Goal: Task Accomplishment & Management: Use online tool/utility

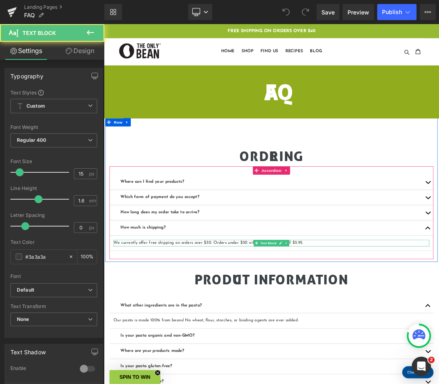
click at [251, 341] on p "We currently offer free shipping on orders over $30. Orders under $30 will have…" at bounding box center [347, 342] width 458 height 10
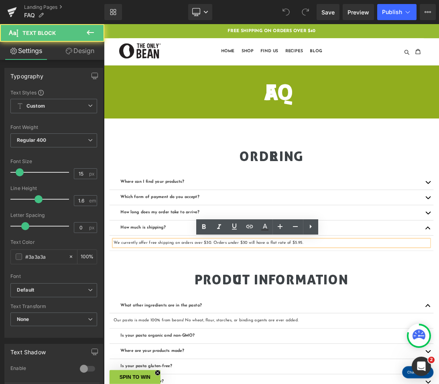
click at [252, 341] on p "We currently offer free shipping on orders over $30. Orders under $30 will have…" at bounding box center [347, 342] width 458 height 10
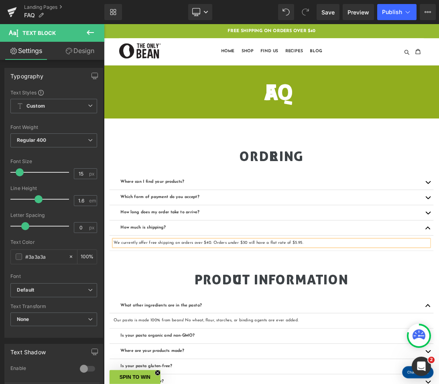
click at [302, 343] on p "We currently offer free shipping on orders over $40. Orders under $30 will have…" at bounding box center [347, 342] width 458 height 10
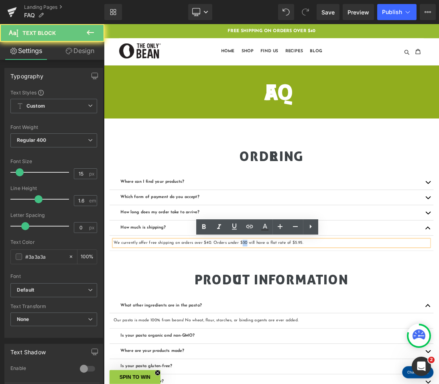
click at [302, 343] on p "We currently offer free shipping on orders over $40. Orders under $30 will have…" at bounding box center [347, 342] width 458 height 10
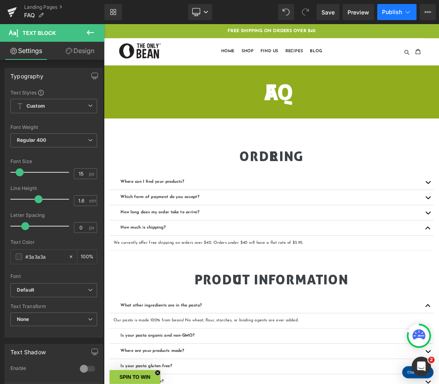
click at [407, 13] on icon at bounding box center [408, 12] width 8 height 8
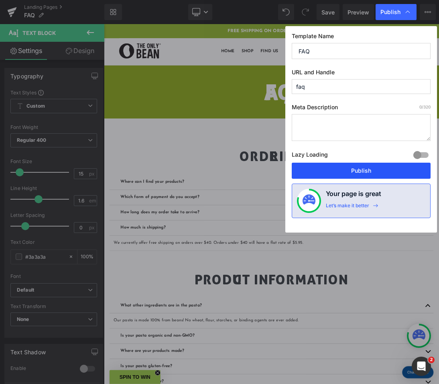
click at [369, 170] on button "Publish" at bounding box center [361, 171] width 139 height 16
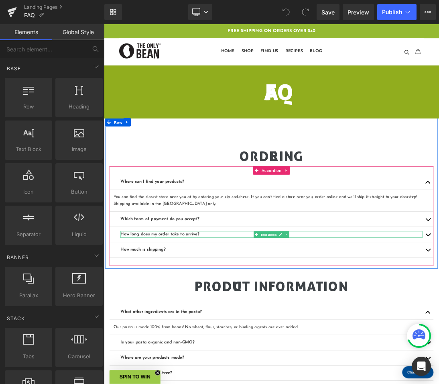
click at [222, 329] on strong "How long does my order take to arrive?" at bounding box center [185, 329] width 114 height 6
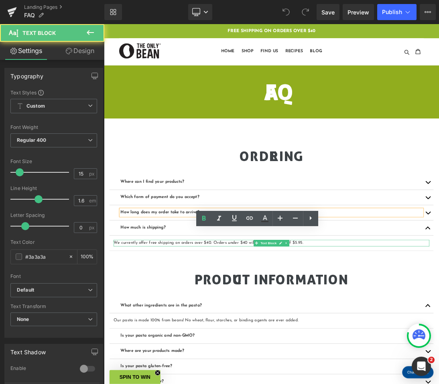
click at [251, 341] on p "We currently offer free shipping on orders over $40. Orders under $40 will have…" at bounding box center [347, 342] width 458 height 10
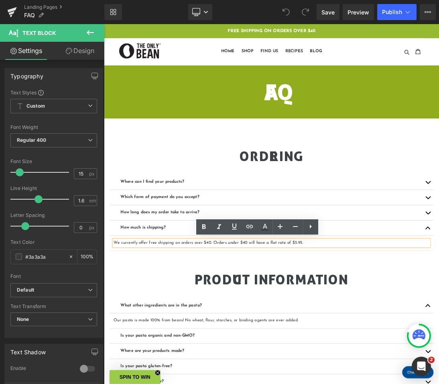
click at [253, 338] on p "We currently offer free shipping on orders over $40. Orders under $40 will have…" at bounding box center [347, 342] width 458 height 10
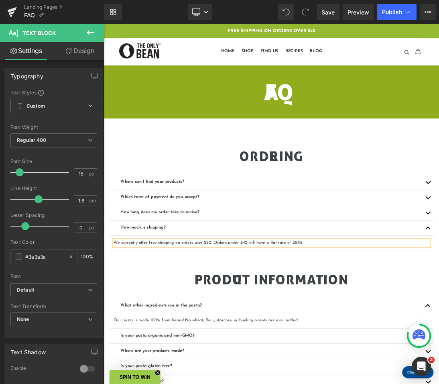
click at [305, 337] on div "We currently offer free shipping on orders over $50. Orders under $40 will have…" at bounding box center [347, 342] width 458 height 10
click at [398, 15] on button "Publish" at bounding box center [397, 12] width 39 height 16
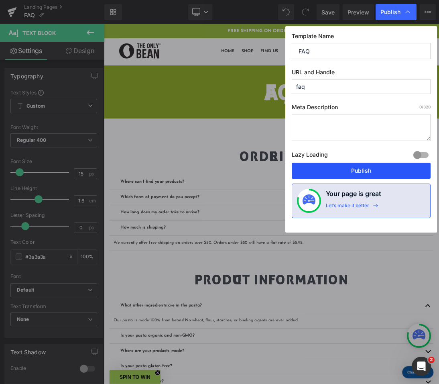
click at [341, 167] on button "Publish" at bounding box center [361, 171] width 139 height 16
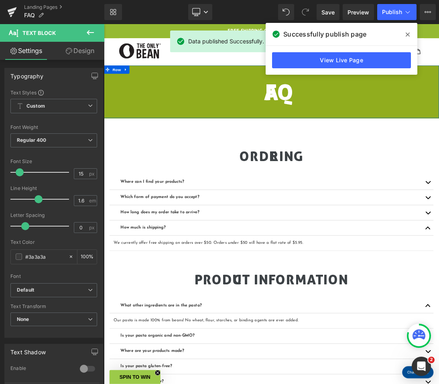
click at [409, 36] on icon at bounding box center [408, 35] width 4 height 4
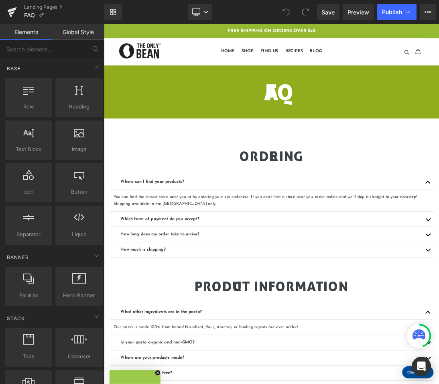
click at [386, 31] on p "FREE SHIPPING ON ORDERS OVER $40" at bounding box center [347, 34] width 484 height 18
click at [400, 35] on p "FREE SHIPPING ON ORDERS OVER $40" at bounding box center [347, 34] width 484 height 18
click at [402, 35] on p "FREE SHIPPING ON ORDERS OVER $40" at bounding box center [347, 34] width 484 height 18
click at [84, 33] on link "Global Style" at bounding box center [78, 32] width 52 height 16
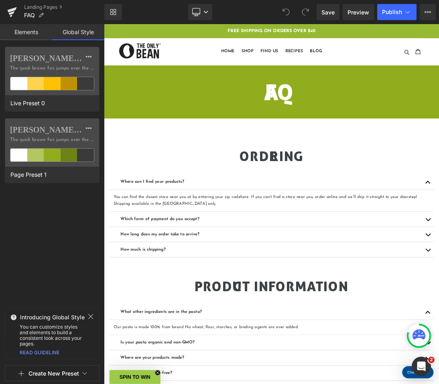
click at [401, 34] on p "FREE SHIPPING ON ORDERS OVER $40" at bounding box center [347, 34] width 484 height 18
click at [18, 31] on link "Elements" at bounding box center [26, 32] width 52 height 16
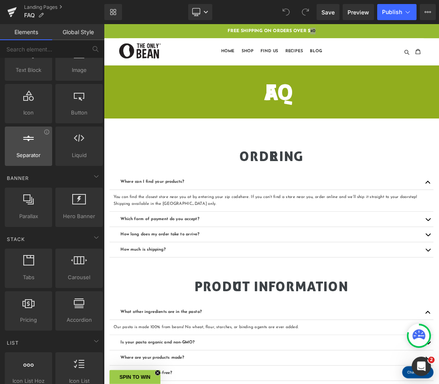
scroll to position [123, 0]
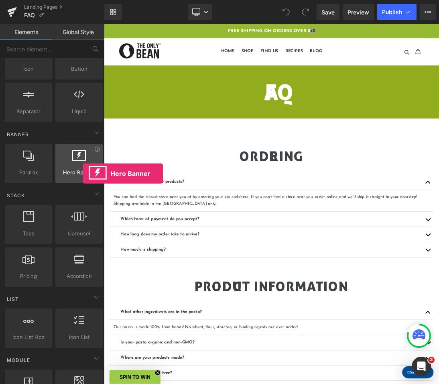
click at [83, 174] on span "Hero Banner" at bounding box center [79, 172] width 43 height 8
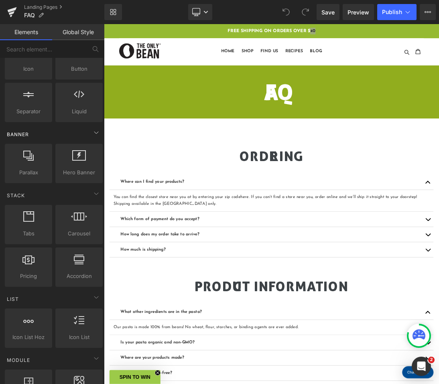
click at [71, 129] on div "Banner" at bounding box center [53, 134] width 101 height 16
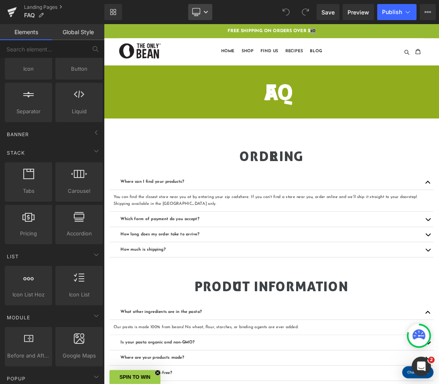
click at [199, 14] on icon at bounding box center [196, 12] width 8 height 8
click at [43, 6] on link "Landing Pages" at bounding box center [64, 7] width 80 height 6
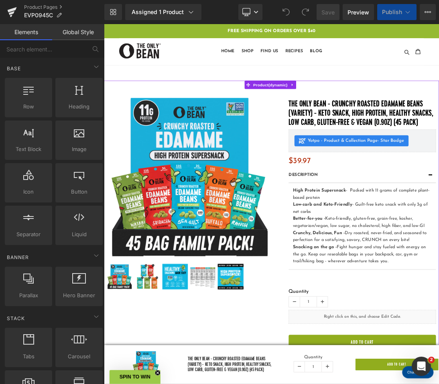
click at [402, 31] on p "FREE SHIPPING ON ORDERS OVER $40" at bounding box center [347, 34] width 484 height 18
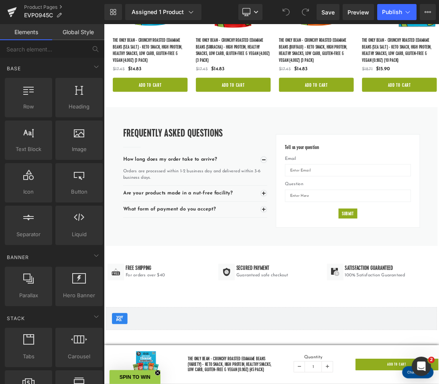
scroll to position [1839, 0]
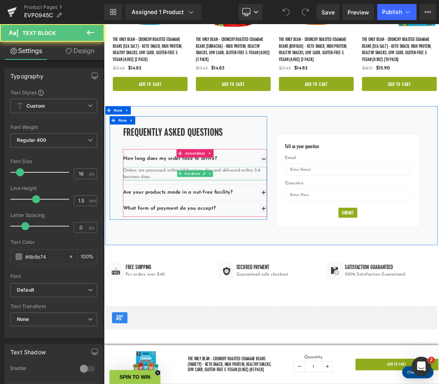
click at [324, 232] on p "Orders are processed within 1-2 business day and delivered within 3-6 business …" at bounding box center [236, 240] width 209 height 19
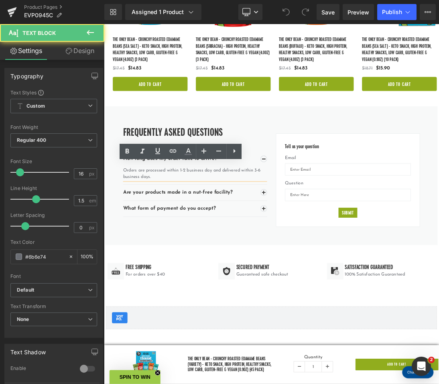
click at [329, 231] on p "Orders are processed within 1-2 business day and delivered within 3-6 business …" at bounding box center [236, 240] width 209 height 19
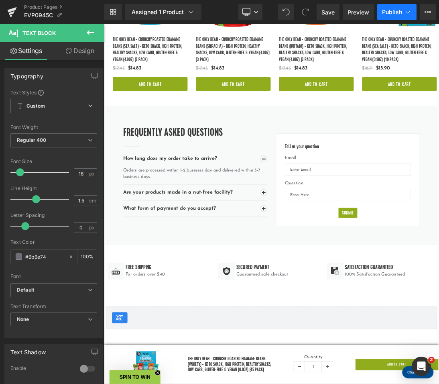
click at [391, 7] on button "Publish" at bounding box center [397, 12] width 39 height 16
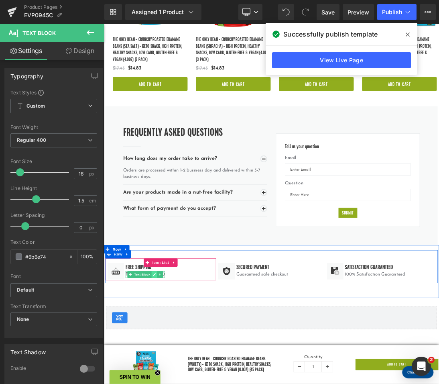
click at [173, 383] on link at bounding box center [177, 387] width 8 height 10
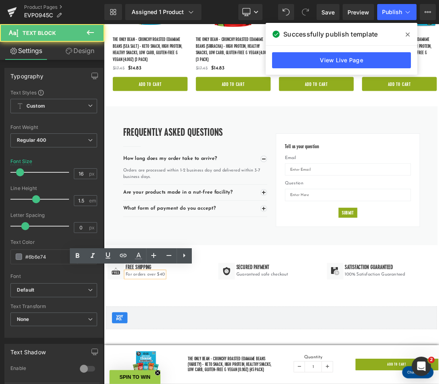
click at [185, 383] on p "For orders over $40" at bounding box center [163, 387] width 57 height 10
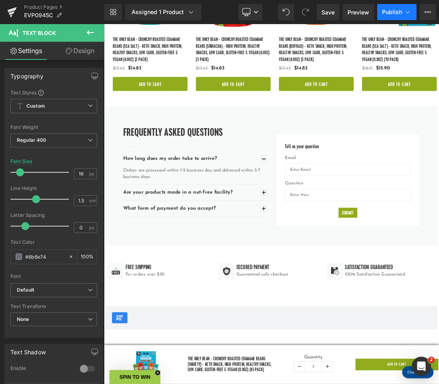
click at [394, 16] on button "Publish" at bounding box center [397, 12] width 39 height 16
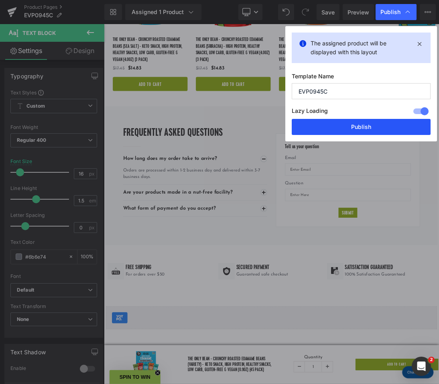
click at [344, 128] on button "Publish" at bounding box center [361, 127] width 139 height 16
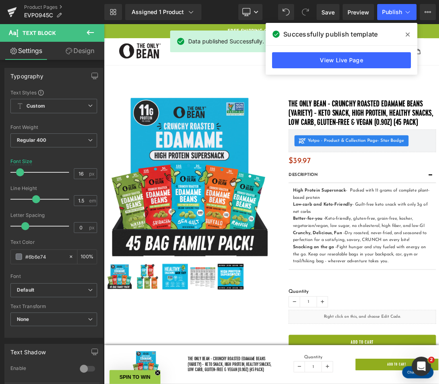
scroll to position [0, 0]
click at [409, 35] on icon at bounding box center [408, 34] width 4 height 6
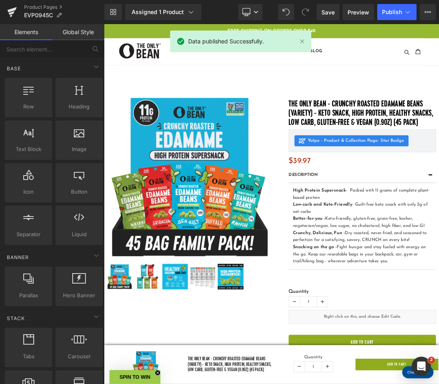
click at [407, 33] on p "FREE SHIPPING ON ORDERS OVER $40" at bounding box center [347, 34] width 484 height 18
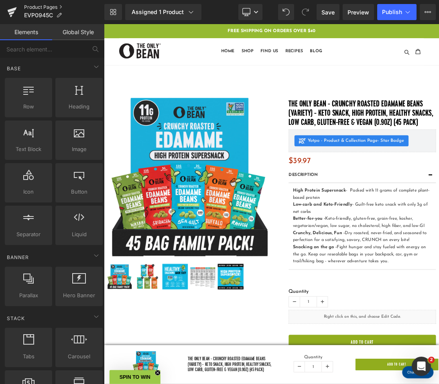
click at [46, 9] on link "Product Pages" at bounding box center [64, 7] width 80 height 6
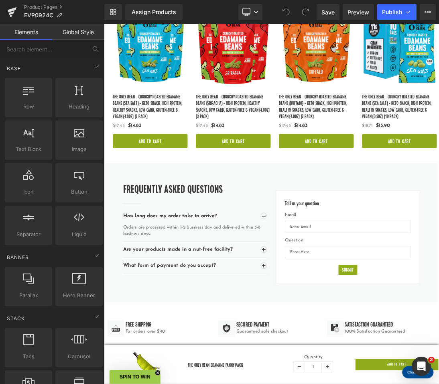
scroll to position [1522, 0]
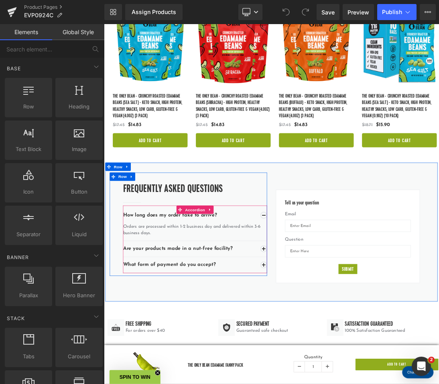
click at [332, 345] on button "button" at bounding box center [336, 350] width 10 height 10
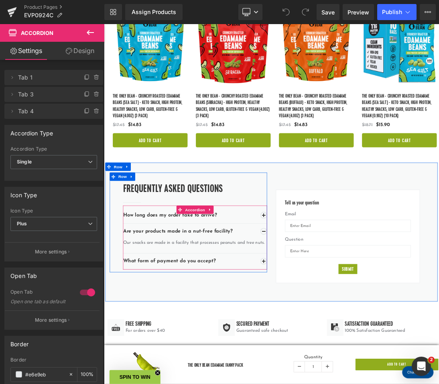
click at [331, 363] on button "button" at bounding box center [336, 368] width 10 height 10
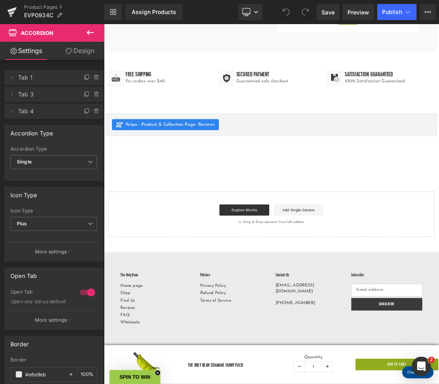
scroll to position [1883, 0]
click at [51, 8] on link "Product Pages" at bounding box center [64, 7] width 80 height 6
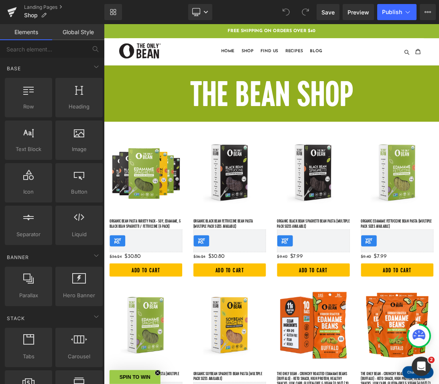
click at [402, 32] on p "FREE SHIPPING ON ORDERS OVER $40" at bounding box center [347, 34] width 484 height 18
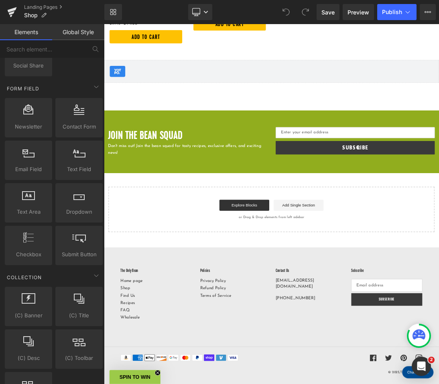
scroll to position [1133, 0]
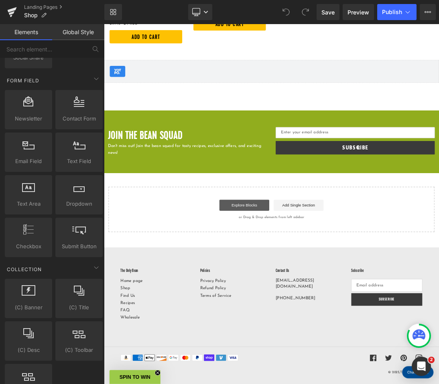
click at [314, 287] on link "Explore Blocks" at bounding box center [308, 286] width 72 height 16
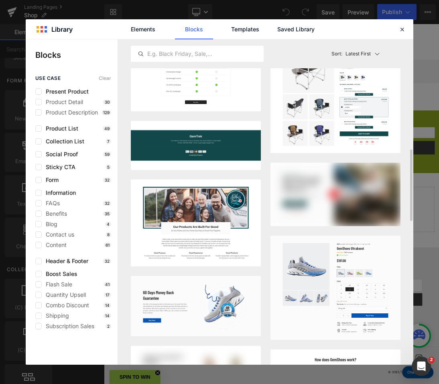
scroll to position [515, 0]
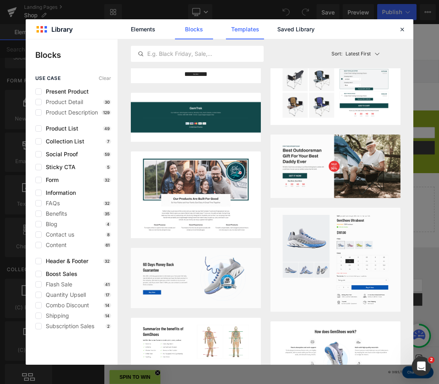
click at [248, 27] on link "Templates" at bounding box center [245, 29] width 38 height 20
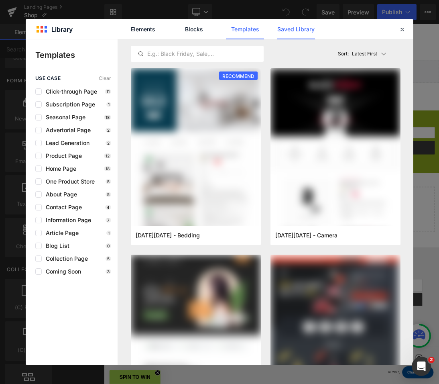
click at [313, 31] on link "Saved Library" at bounding box center [296, 29] width 38 height 20
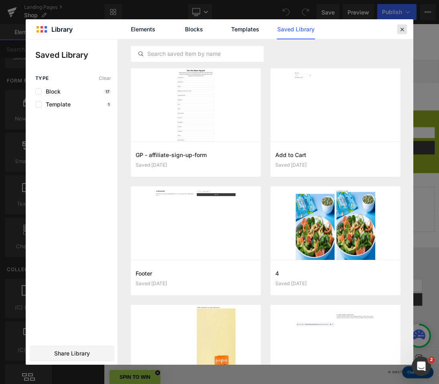
click at [403, 29] on icon at bounding box center [402, 29] width 7 height 7
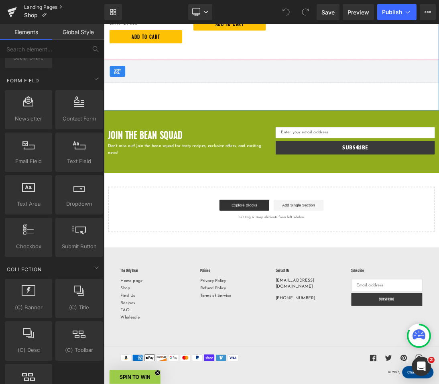
click at [50, 6] on link "Landing Pages" at bounding box center [64, 7] width 80 height 6
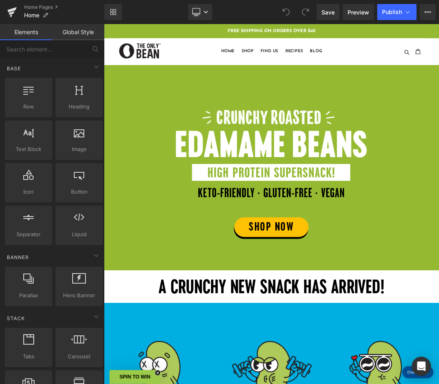
click at [379, 31] on p "FREE SHIPPING ON ORDERS OVER $40" at bounding box center [347, 34] width 484 height 18
click at [406, 35] on p "FREE SHIPPING ON ORDERS OVER $40" at bounding box center [347, 34] width 484 height 18
click at [405, 35] on p "FREE SHIPPING ON ORDERS OVER $40" at bounding box center [347, 34] width 484 height 18
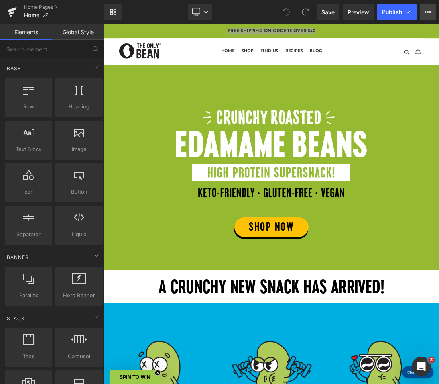
click at [429, 13] on icon at bounding box center [428, 12] width 6 height 6
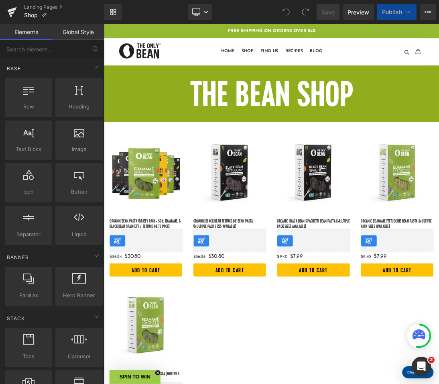
click at [376, 35] on p "FREE SHIPPING ON ORDERS OVER $40" at bounding box center [347, 34] width 484 height 18
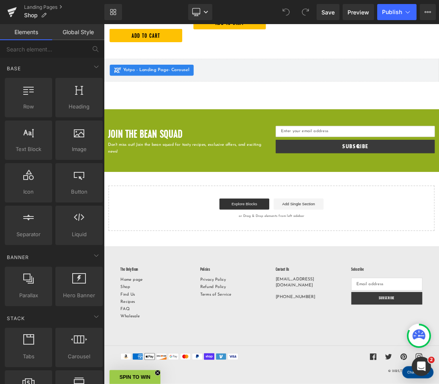
scroll to position [1750, 0]
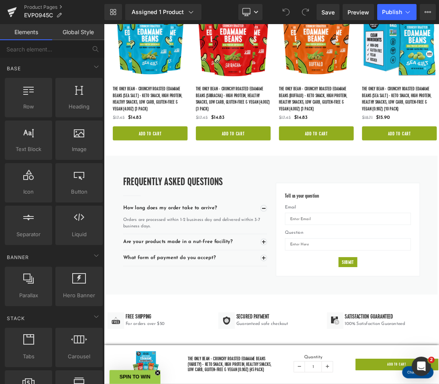
scroll to position [1792, 0]
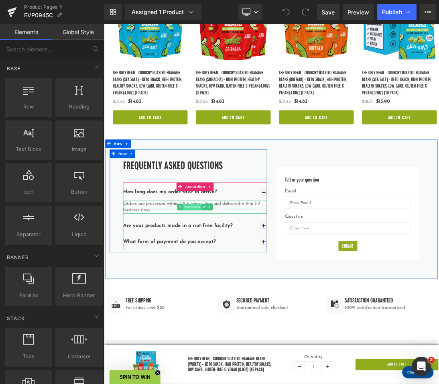
click at [225, 284] on span "Text Block" at bounding box center [231, 289] width 27 height 10
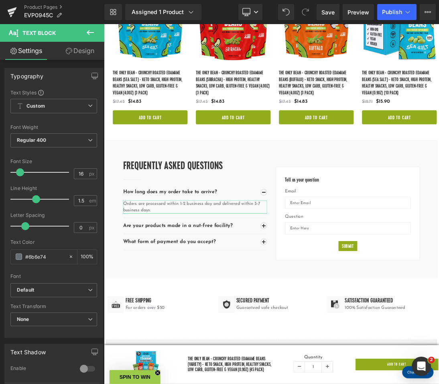
scroll to position [0, 0]
click at [81, 54] on link "Design" at bounding box center [80, 51] width 52 height 18
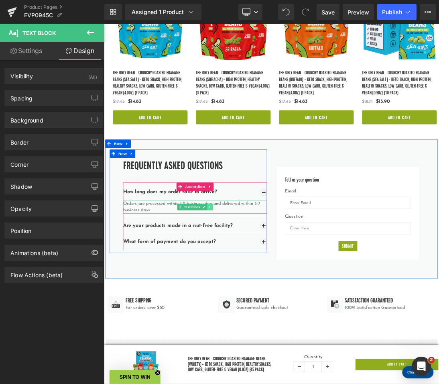
click at [257, 286] on icon at bounding box center [257, 288] width 4 height 5
click at [238, 286] on link at bounding box center [237, 289] width 8 height 10
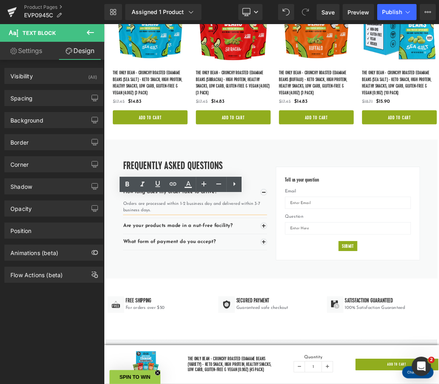
click at [319, 365] on div "Frequently Asked Questions Heading Separator How long does my order take to arr…" at bounding box center [347, 291] width 482 height 201
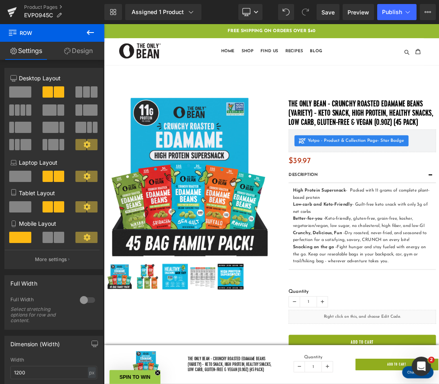
click at [91, 30] on icon at bounding box center [91, 33] width 10 height 10
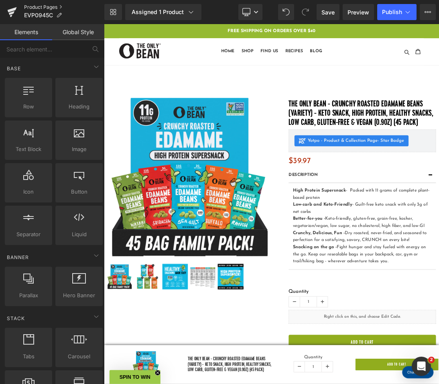
click at [36, 7] on link "Product Pages" at bounding box center [64, 7] width 80 height 6
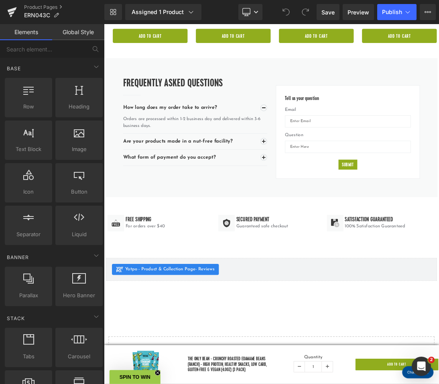
scroll to position [1665, 0]
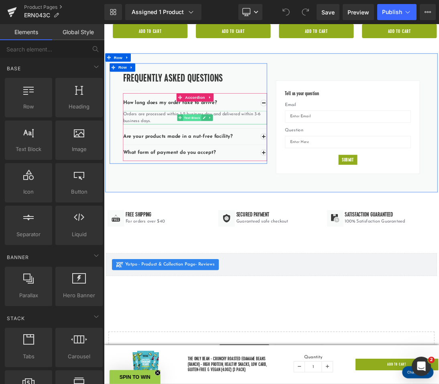
click at [238, 157] on span "Text Block" at bounding box center [231, 160] width 27 height 10
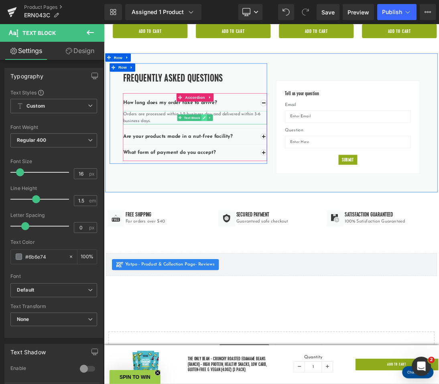
click at [248, 157] on icon at bounding box center [249, 159] width 4 height 4
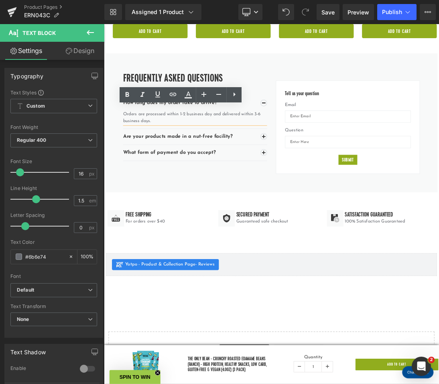
click at [325, 150] on p "Orders are processed within 1-2 business day and delivered within 3-6 business …" at bounding box center [236, 159] width 209 height 19
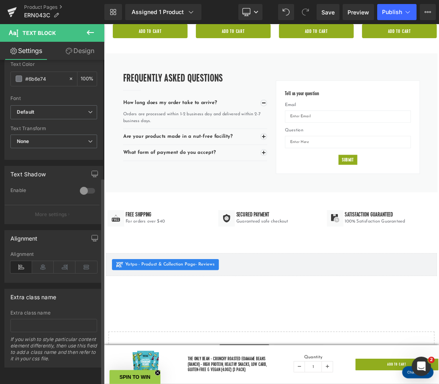
scroll to position [184, 0]
click at [94, 34] on icon at bounding box center [91, 33] width 10 height 10
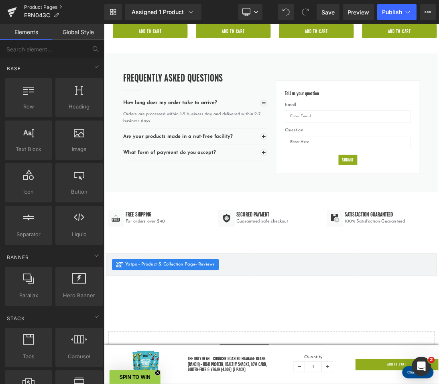
click at [34, 5] on link "Product Pages" at bounding box center [64, 7] width 80 height 6
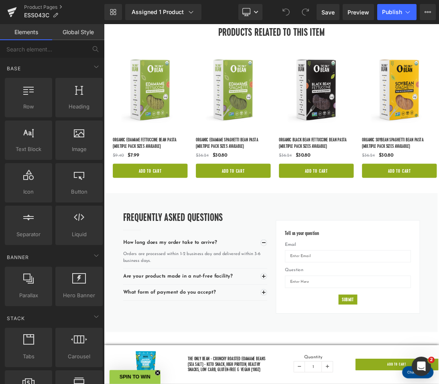
scroll to position [1636, 0]
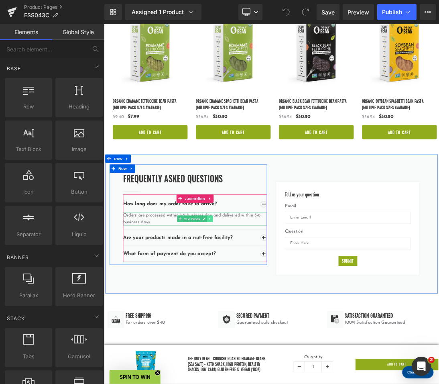
click at [257, 304] on icon at bounding box center [257, 306] width 4 height 5
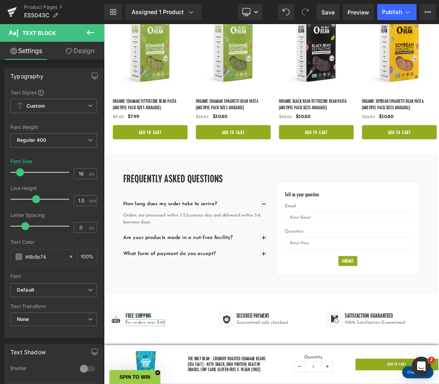
scroll to position [0, 0]
click at [73, 55] on link "Design" at bounding box center [80, 51] width 52 height 18
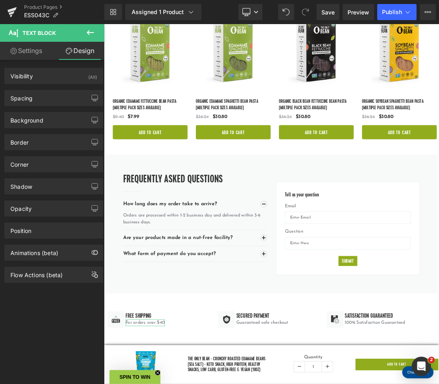
click at [36, 46] on link "Settings" at bounding box center [26, 51] width 52 height 18
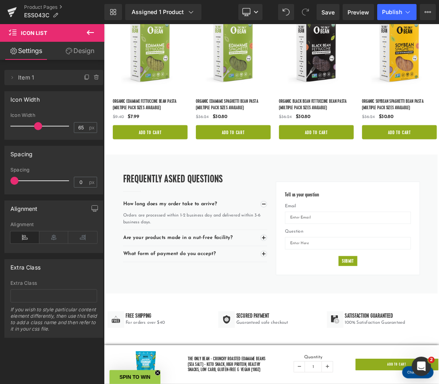
click at [14, 32] on icon at bounding box center [13, 33] width 8 height 8
click at [87, 33] on icon at bounding box center [91, 33] width 10 height 10
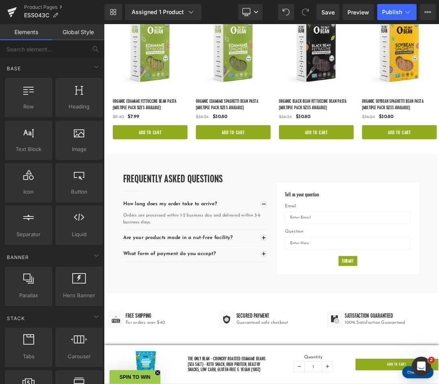
click at [82, 37] on link "Global Style" at bounding box center [78, 32] width 52 height 16
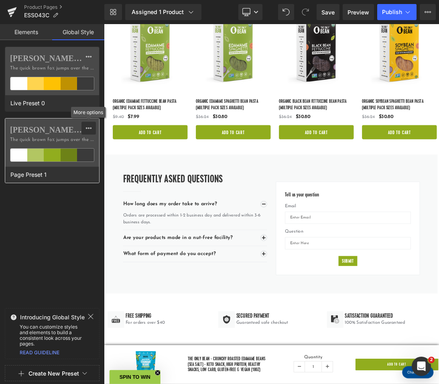
click at [91, 129] on icon at bounding box center [89, 128] width 6 height 6
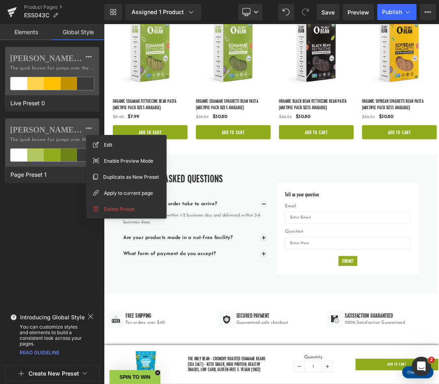
click at [53, 227] on div "Cervino Bold Condensed The quick brown fox jumps over the lazy... Live Preset 0…" at bounding box center [52, 176] width 104 height 258
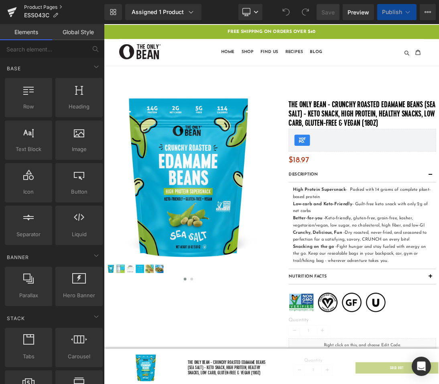
click at [36, 10] on link "Product Pages" at bounding box center [64, 7] width 80 height 6
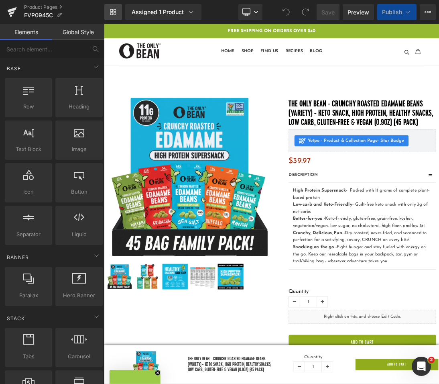
click at [114, 10] on icon at bounding box center [115, 10] width 3 height 3
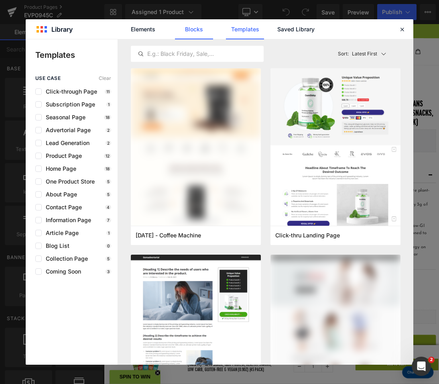
click at [199, 28] on link "Blocks" at bounding box center [194, 29] width 38 height 20
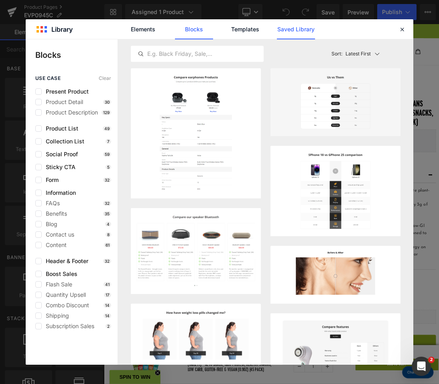
click at [301, 32] on link "Saved Library" at bounding box center [296, 29] width 38 height 20
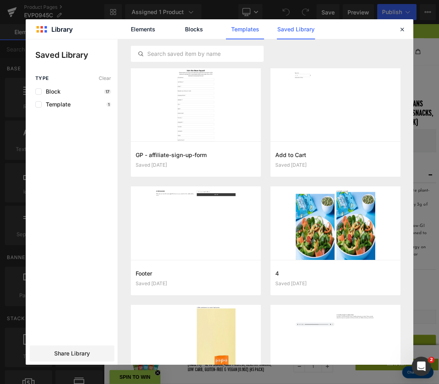
click at [242, 27] on link "Templates" at bounding box center [245, 29] width 38 height 20
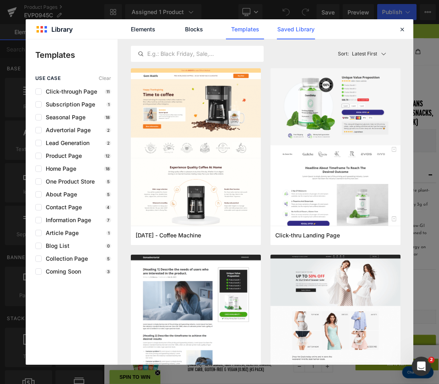
click at [291, 25] on link "Saved Library" at bounding box center [296, 29] width 38 height 20
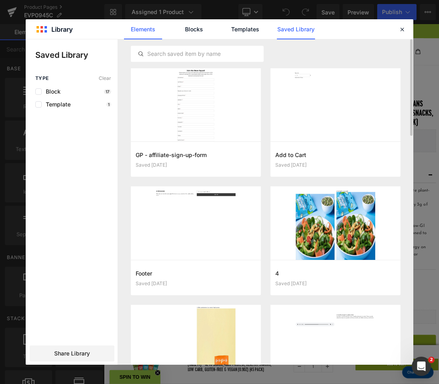
click at [139, 33] on link "Elements" at bounding box center [143, 29] width 38 height 20
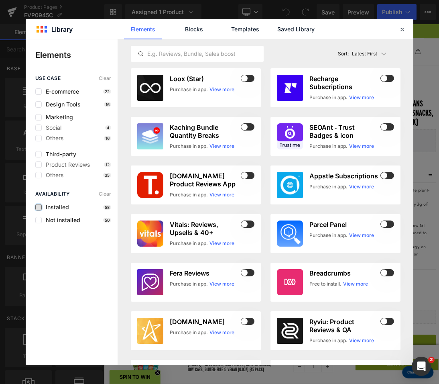
click at [355, 212] on label at bounding box center [357, 214] width 4 height 5
click at [355, 212] on input "checkbox" at bounding box center [357, 214] width 4 height 4
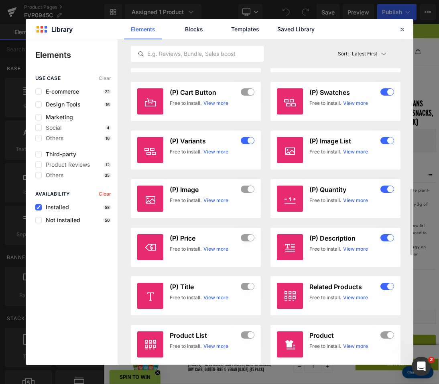
scroll to position [718, 0]
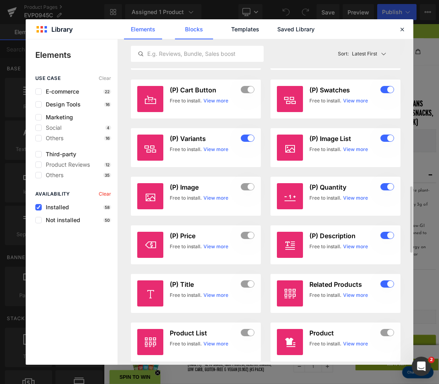
click at [199, 29] on link "Blocks" at bounding box center [194, 29] width 38 height 20
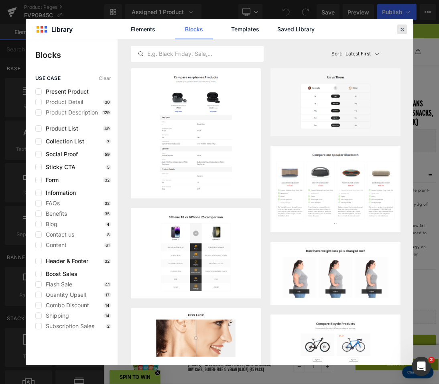
click at [402, 30] on icon at bounding box center [402, 29] width 7 height 7
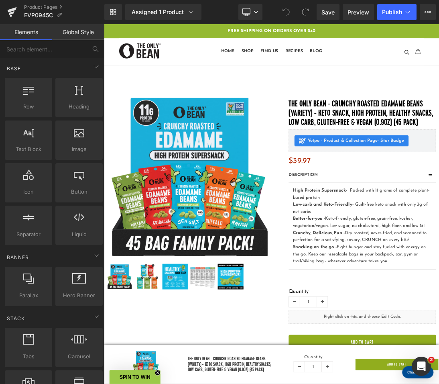
click at [394, 31] on p "FREE SHIPPING ON ORDERS OVER $40" at bounding box center [347, 34] width 484 height 18
click at [404, 35] on p "FREE SHIPPING ON ORDERS OVER $40" at bounding box center [347, 34] width 484 height 18
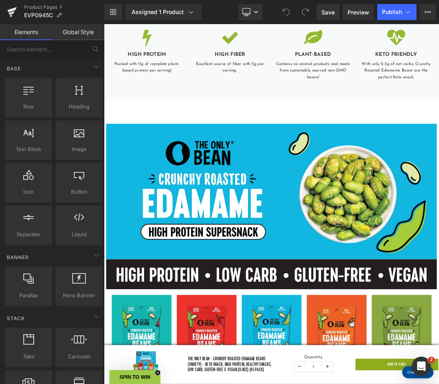
scroll to position [521, 0]
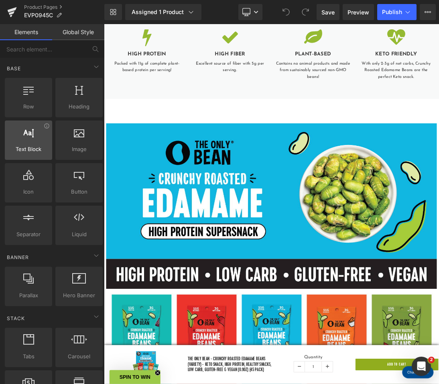
click at [30, 145] on div at bounding box center [28, 136] width 43 height 18
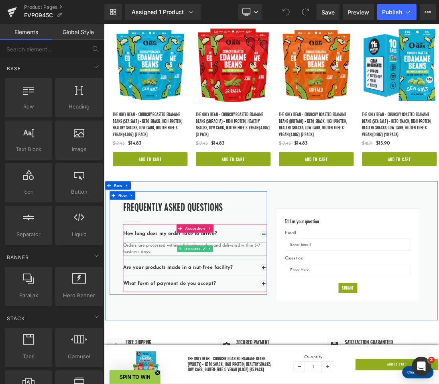
scroll to position [1734, 0]
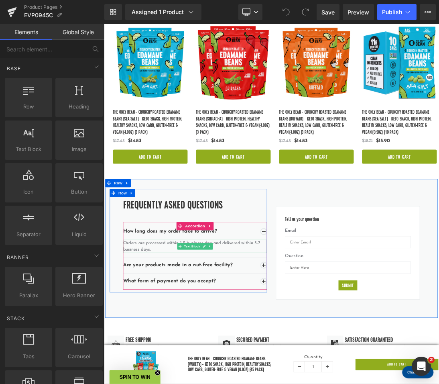
click at [294, 345] on p "Orders are processed within 1-2 business day and delivered within 3-7 business …" at bounding box center [236, 346] width 209 height 19
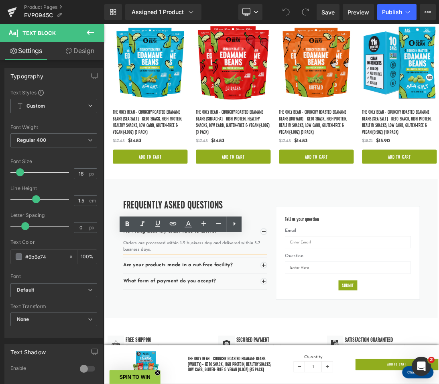
click at [322, 337] on p "Orders are processed within 1-2 business day and delivered within 3-7 business …" at bounding box center [236, 346] width 209 height 19
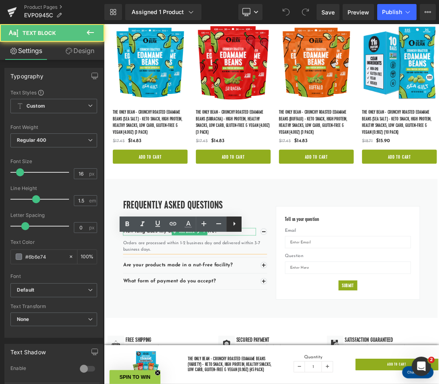
click at [235, 224] on icon at bounding box center [235, 224] width 2 height 4
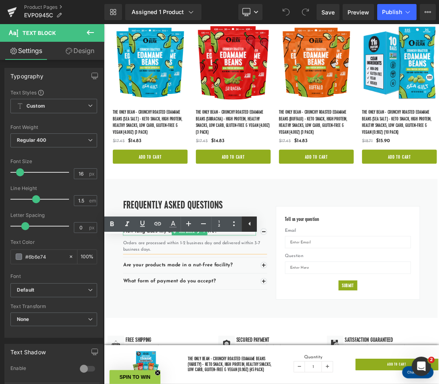
click at [254, 225] on icon at bounding box center [250, 224] width 10 height 10
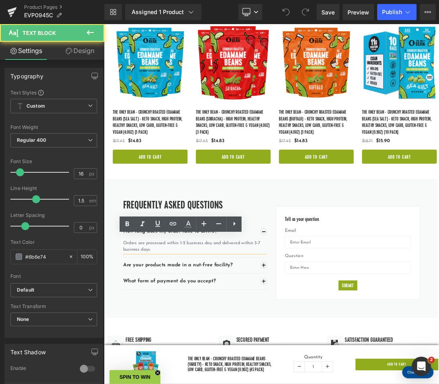
click at [243, 337] on p "Orders are processed within 1-2 business day and delivered within 3-7 business …" at bounding box center [236, 346] width 209 height 19
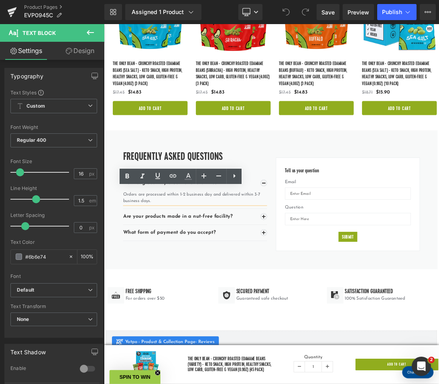
scroll to position [1817, 0]
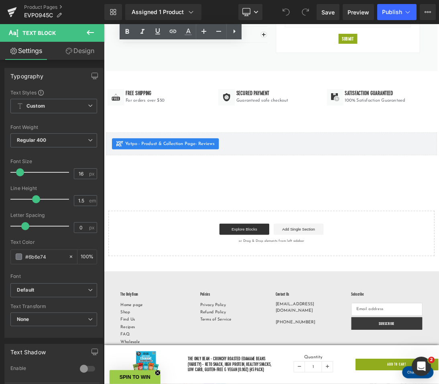
scroll to position [2091, 0]
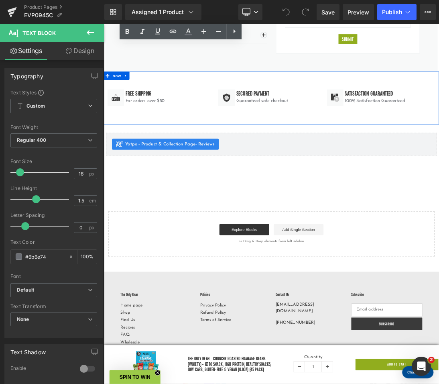
click at [169, 93] on div "Image Free Shipping Heading For orders over $50 Text Block Icon List Image Secu…" at bounding box center [347, 131] width 486 height 77
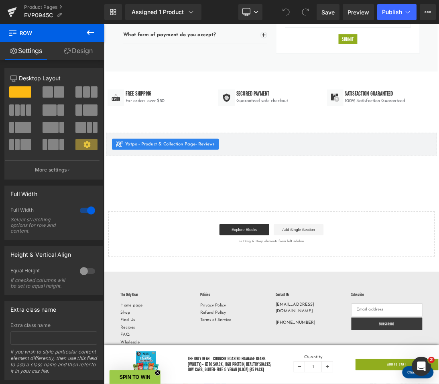
scroll to position [0, 0]
click at [73, 53] on link "Design" at bounding box center [78, 51] width 52 height 18
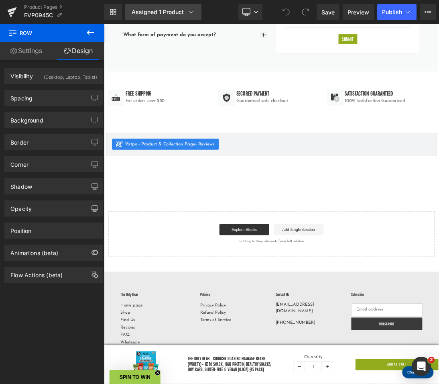
click at [196, 12] on link "Assigned 1 Product" at bounding box center [163, 12] width 76 height 16
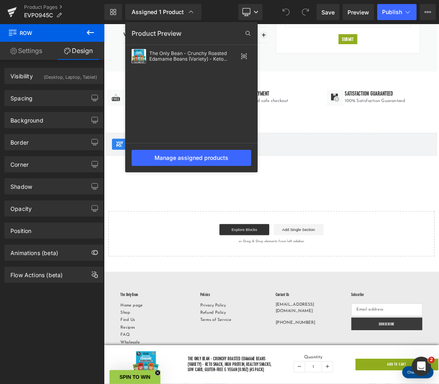
click at [210, 4] on div "Assigned 1 Product Product Preview The Only Bean - Crunchy Roasted Edamame Bean…" at bounding box center [172, 12] width 100 height 16
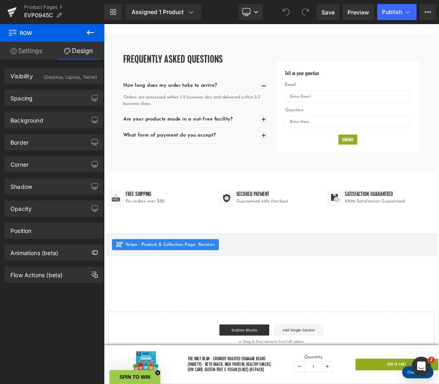
scroll to position [1943, 0]
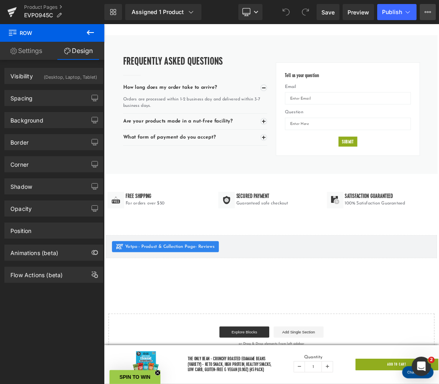
click at [430, 12] on icon at bounding box center [431, 12] width 2 height 2
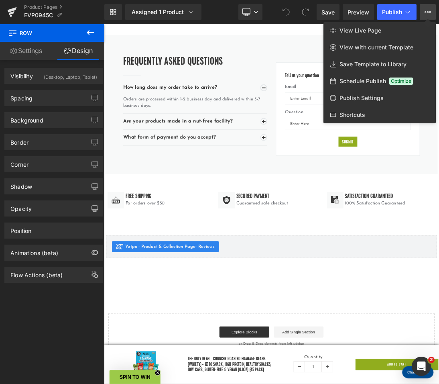
click at [430, 12] on icon at bounding box center [431, 12] width 2 height 2
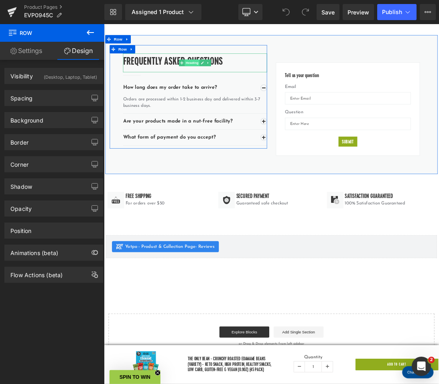
click at [235, 78] on span "Heading" at bounding box center [232, 81] width 22 height 10
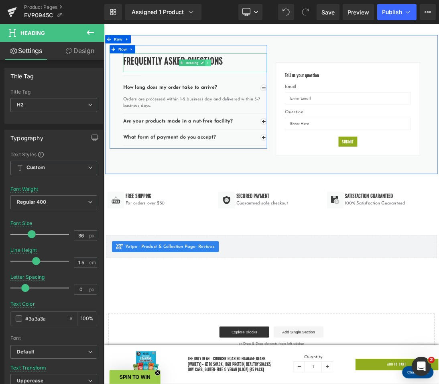
click at [254, 79] on icon at bounding box center [254, 80] width 1 height 3
click at [257, 78] on icon at bounding box center [259, 80] width 4 height 4
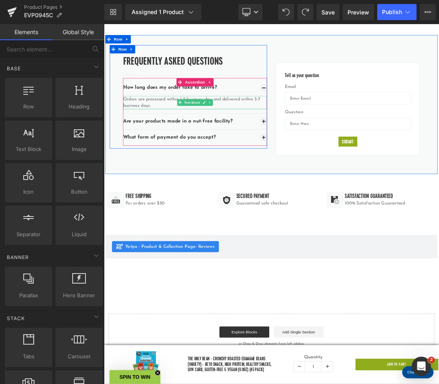
click at [244, 128] on p "Orders are processed within 1-2 business day and delivered within 3-7 business …" at bounding box center [236, 137] width 209 height 19
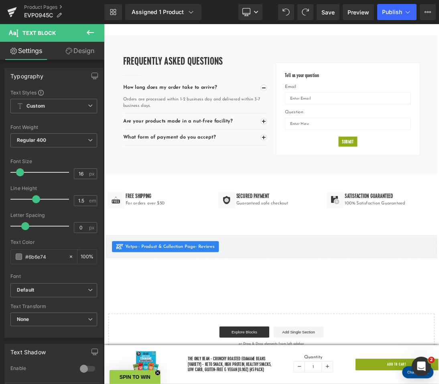
scroll to position [0, 0]
click at [80, 51] on link "Design" at bounding box center [80, 51] width 52 height 18
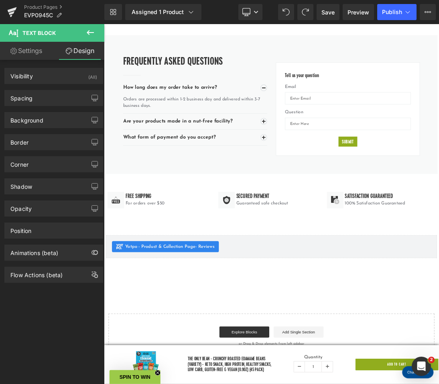
click at [88, 31] on icon at bounding box center [90, 32] width 7 height 5
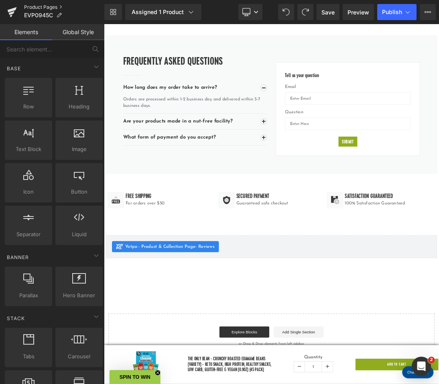
click at [44, 6] on link "Product Pages" at bounding box center [64, 7] width 80 height 6
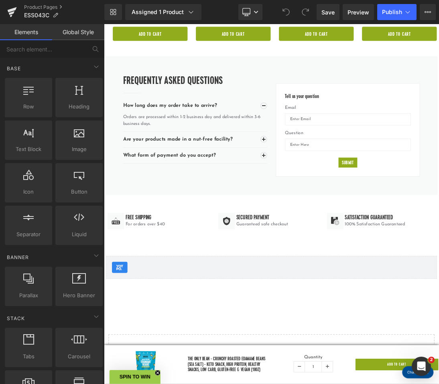
scroll to position [1779, 0]
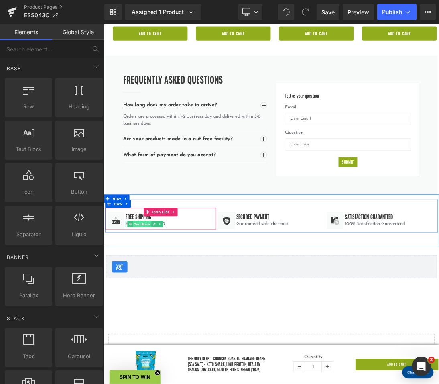
click at [159, 309] on span "Text Block" at bounding box center [159, 314] width 27 height 10
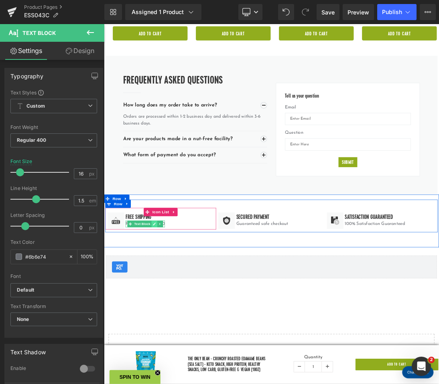
click at [177, 311] on icon at bounding box center [177, 313] width 4 height 5
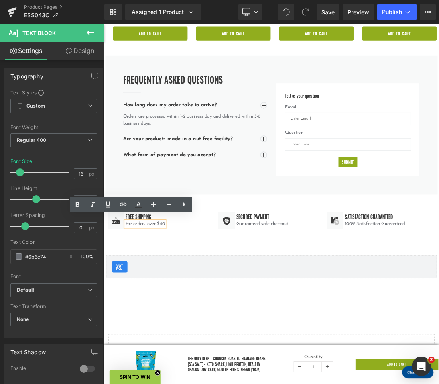
click at [186, 310] on p "For orders over $40" at bounding box center [163, 314] width 57 height 10
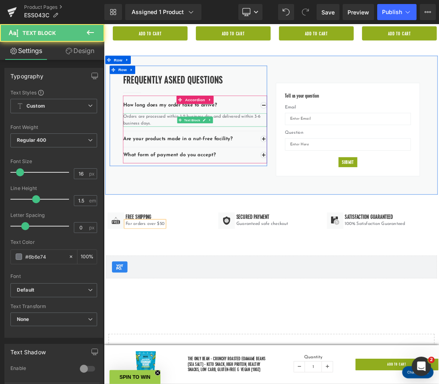
click at [326, 154] on p "Orders are processed within 1-2 business day and delivered within 3-6 business …" at bounding box center [236, 162] width 209 height 19
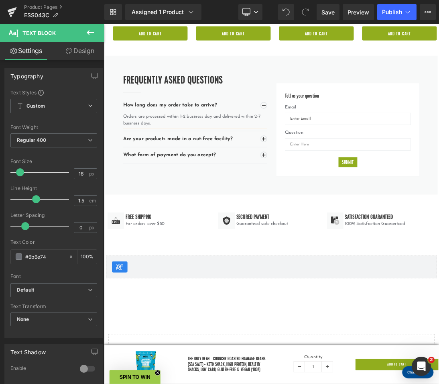
click at [335, 137] on button "button" at bounding box center [336, 142] width 10 height 10
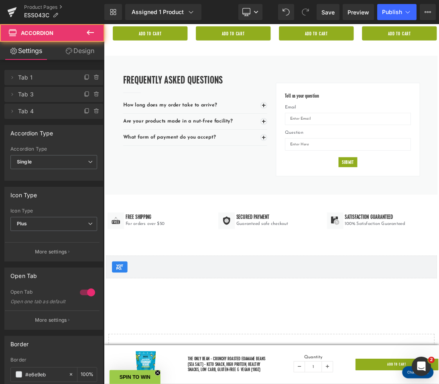
click at [335, 137] on button "button" at bounding box center [336, 142] width 10 height 10
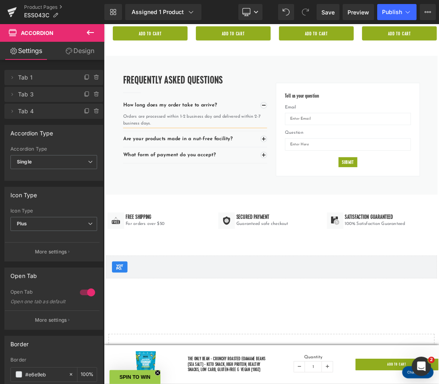
click at [263, 242] on div "Frequently Asked Questions Heading Separator How long does my order take to arr…" at bounding box center [347, 170] width 482 height 201
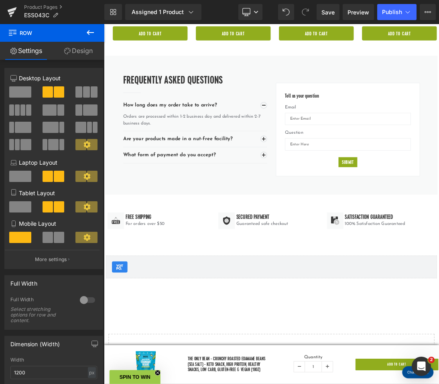
click at [218, 239] on div "Frequently Asked Questions Heading Separator How long does my order take to arr…" at bounding box center [347, 170] width 482 height 201
click at [90, 30] on icon at bounding box center [91, 33] width 10 height 10
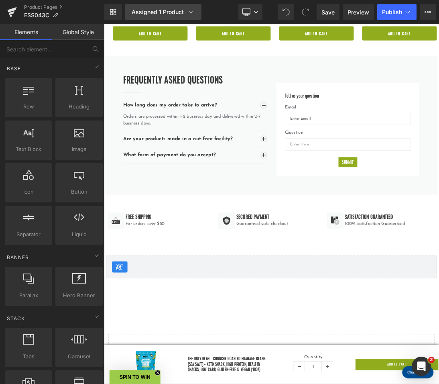
click at [173, 14] on div "Assigned 1 Product" at bounding box center [163, 12] width 63 height 8
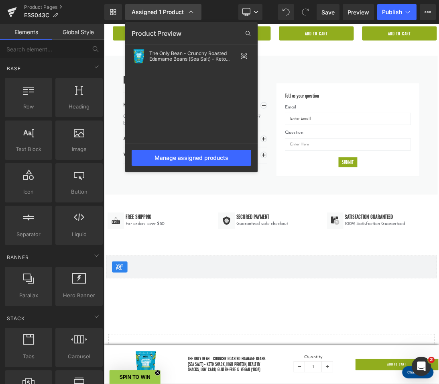
click at [173, 14] on div "Assigned 1 Product" at bounding box center [163, 12] width 63 height 8
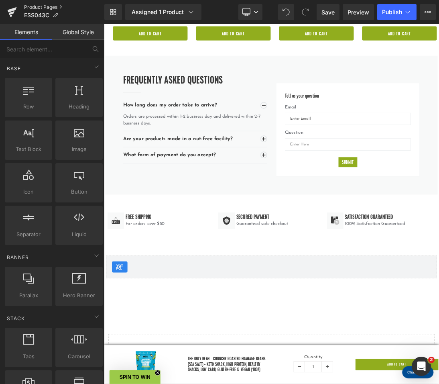
click at [29, 5] on link "Product Pages" at bounding box center [64, 7] width 80 height 6
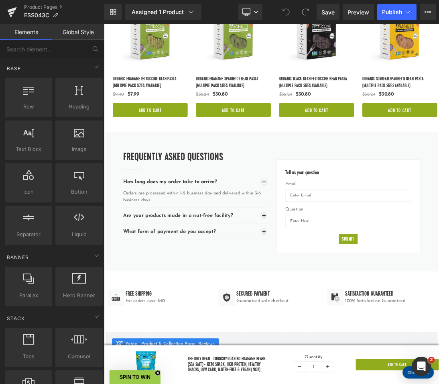
scroll to position [1669, 0]
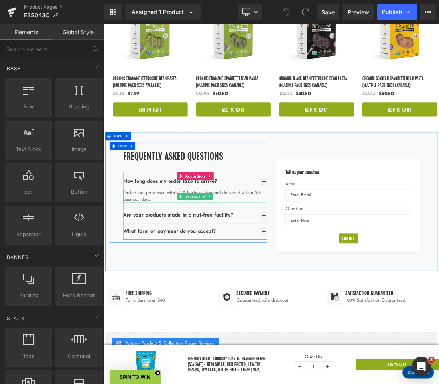
click at [324, 265] on p "Orders are processed within 1-2 business day and delivered within 3-6 business …" at bounding box center [236, 272] width 209 height 19
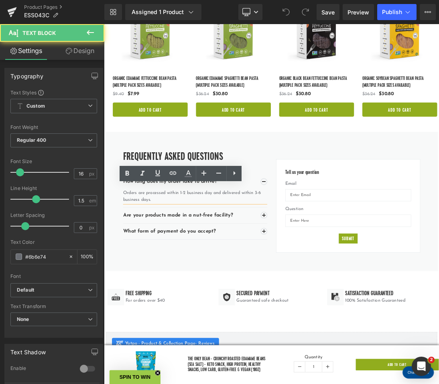
click at [325, 263] on p "Orders are processed within 1-2 business day and delivered within 3-6 business …" at bounding box center [236, 272] width 209 height 19
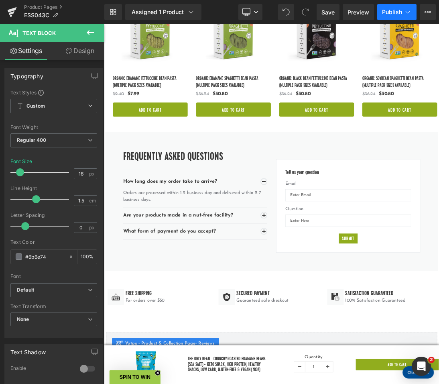
click at [391, 10] on span "Publish" at bounding box center [392, 12] width 20 height 6
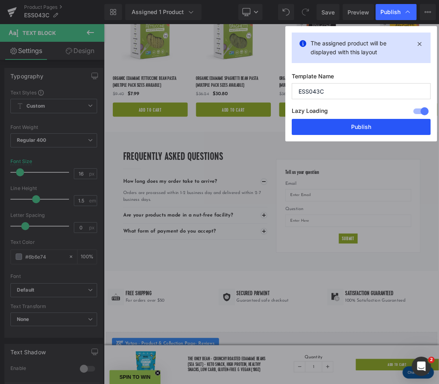
click at [0, 0] on button "Publish" at bounding box center [0, 0] width 0 height 0
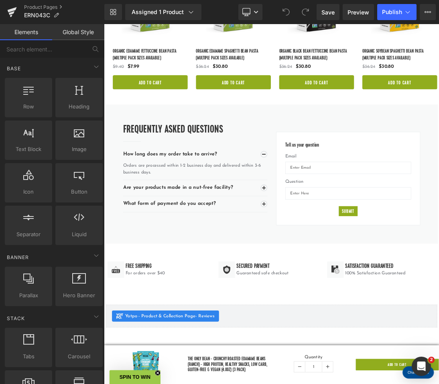
scroll to position [1738, 0]
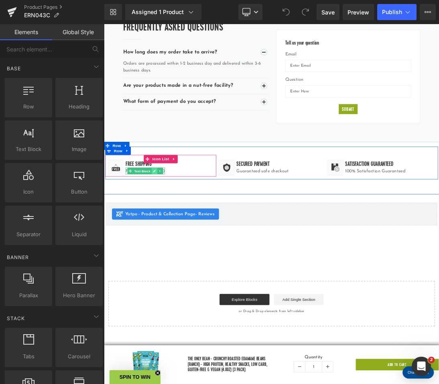
click at [173, 232] on link at bounding box center [177, 237] width 8 height 10
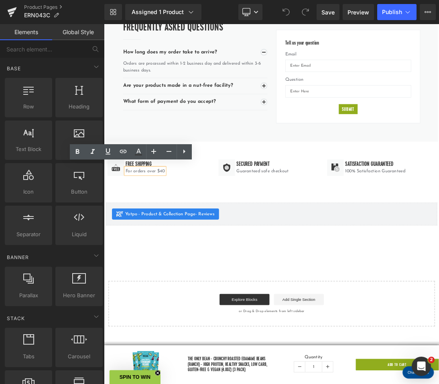
click at [186, 235] on p "For orders over $40" at bounding box center [163, 237] width 57 height 10
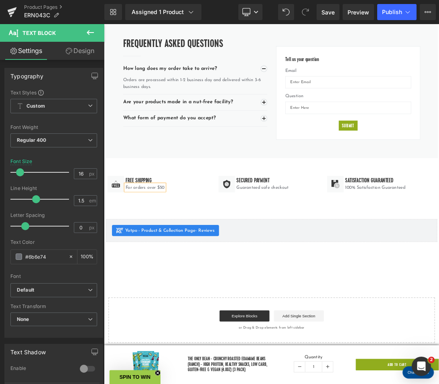
scroll to position [1698, 0]
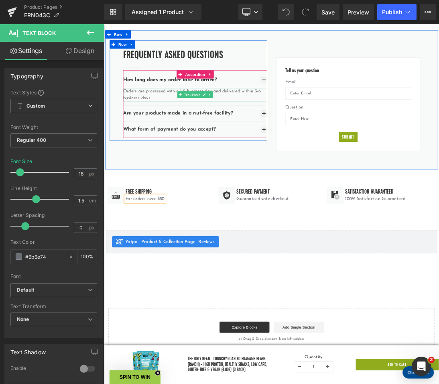
click at [325, 116] on p "Orders are processed within 1-2 business day and delivered within 3-6 business …" at bounding box center [236, 125] width 209 height 19
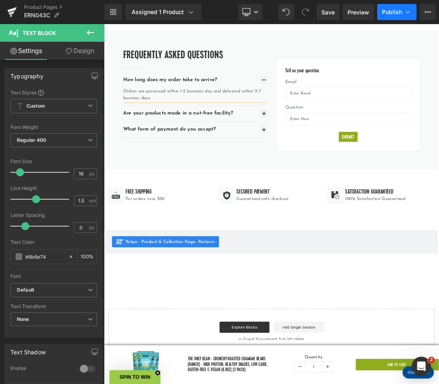
click at [394, 7] on button "Publish" at bounding box center [397, 12] width 39 height 16
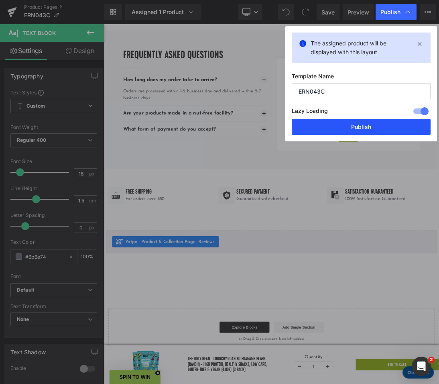
drag, startPoint x: 379, startPoint y: 127, endPoint x: 398, endPoint y: 148, distance: 28.8
click at [0, 0] on button "Publish" at bounding box center [0, 0] width 0 height 0
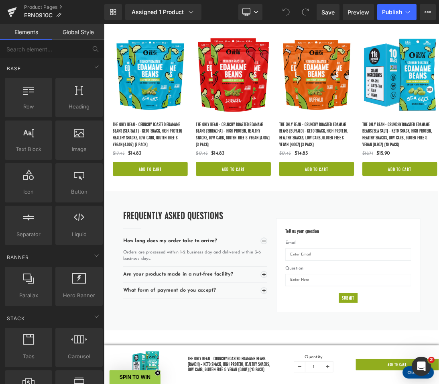
scroll to position [1556, 0]
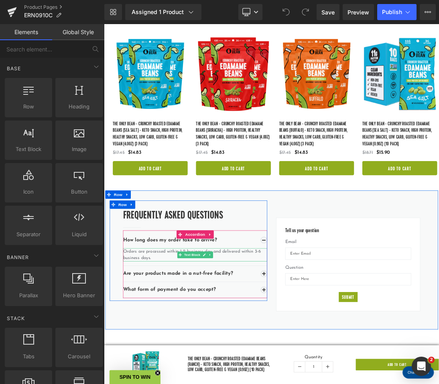
click at [322, 349] on p "Orders are processed within 1-2 business day and delivered within 3-6 business …" at bounding box center [236, 358] width 209 height 19
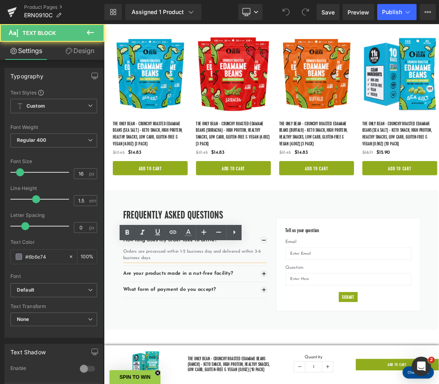
click at [325, 349] on p "Orders are processed within 1-2 business day and delivered within 3-6 business …" at bounding box center [236, 358] width 209 height 19
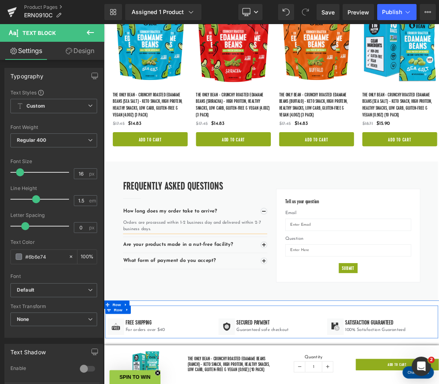
scroll to position [1728, 0]
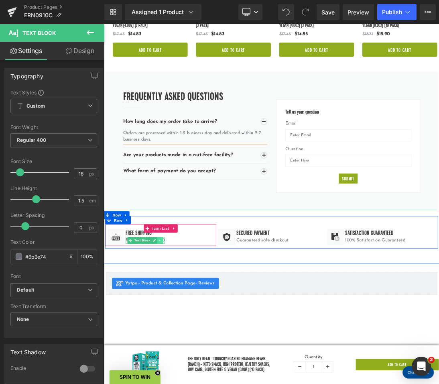
click at [184, 332] on link at bounding box center [185, 337] width 8 height 10
click at [204, 329] on div "Image Free Shipping Heading For orders over $40 Text Block" at bounding box center [184, 332] width 151 height 25
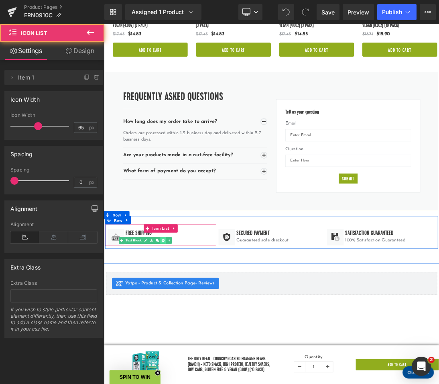
click at [187, 335] on icon at bounding box center [189, 337] width 4 height 4
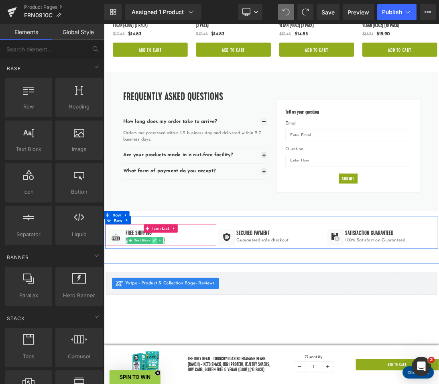
click at [173, 332] on link at bounding box center [177, 337] width 8 height 10
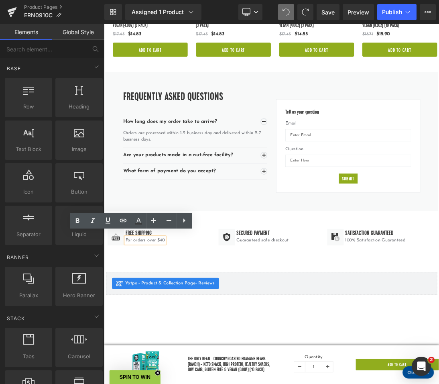
click at [188, 333] on p "For orders over $40" at bounding box center [163, 337] width 57 height 10
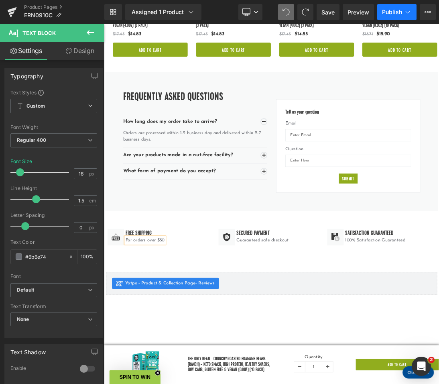
click at [394, 17] on button "Publish" at bounding box center [397, 12] width 39 height 16
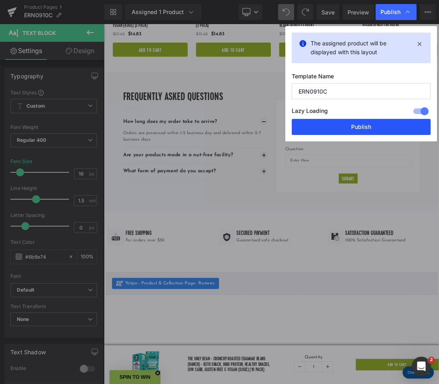
click at [0, 0] on button "Publish" at bounding box center [0, 0] width 0 height 0
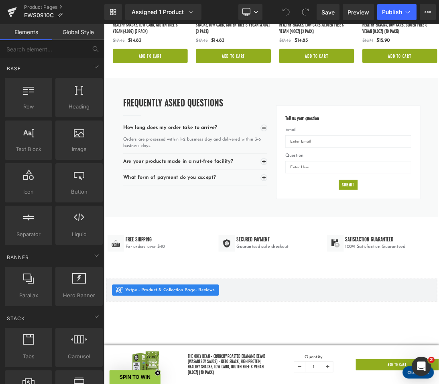
scroll to position [1736, 0]
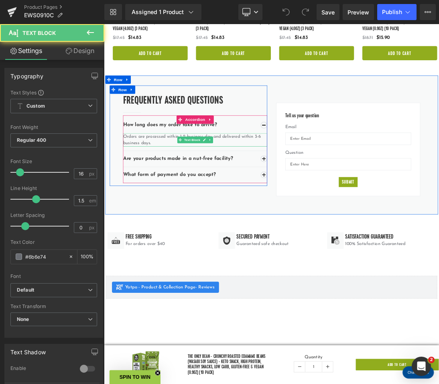
click at [325, 182] on p "Orders are processed within 1-2 business day and delivered within 3-6 business …" at bounding box center [236, 191] width 209 height 19
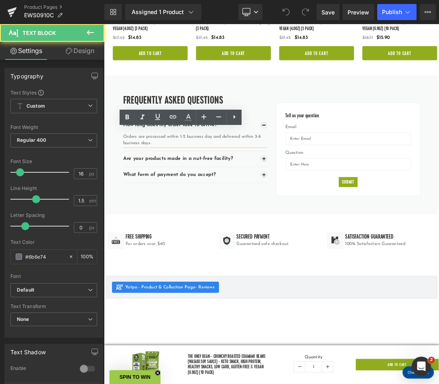
click at [325, 182] on p "Orders are processed within 1-2 business day and delivered within 3-6 business …" at bounding box center [236, 191] width 209 height 19
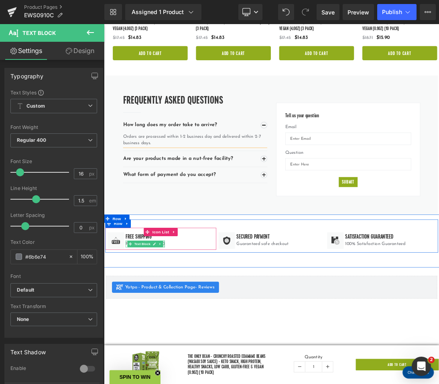
click at [190, 337] on div at bounding box center [191, 342] width 2 height 10
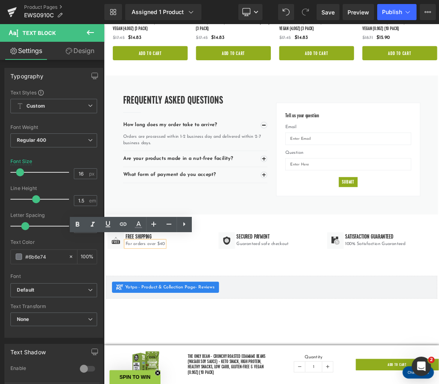
click at [187, 337] on p "For orders over $40" at bounding box center [163, 342] width 57 height 10
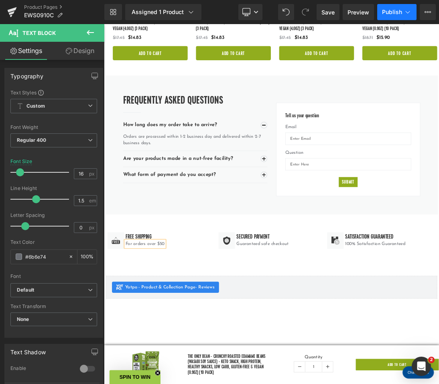
click at [404, 12] on icon at bounding box center [408, 12] width 8 height 8
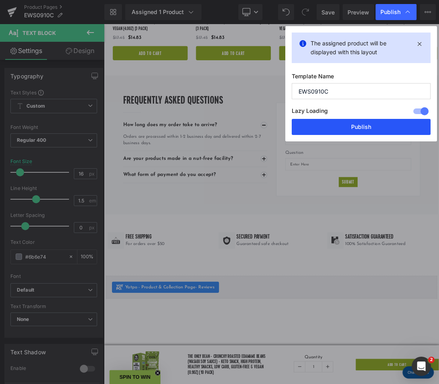
click at [354, 127] on button "Publish" at bounding box center [361, 127] width 139 height 16
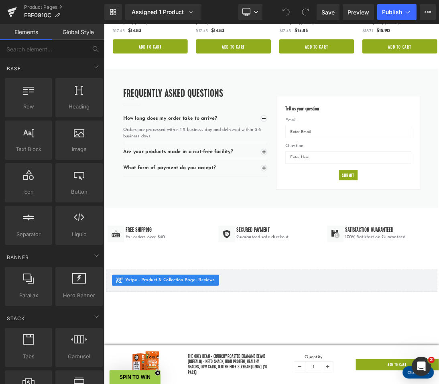
scroll to position [1718, 0]
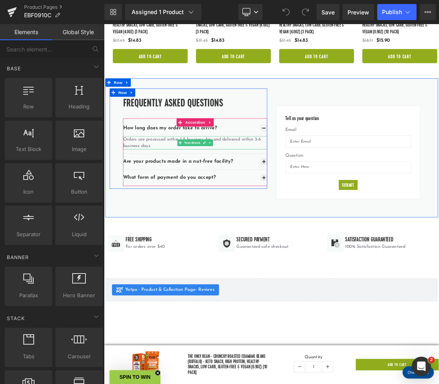
click at [323, 186] on p "Orders are processed within 1-2 business day and delivered within 3-6 business …" at bounding box center [236, 195] width 209 height 19
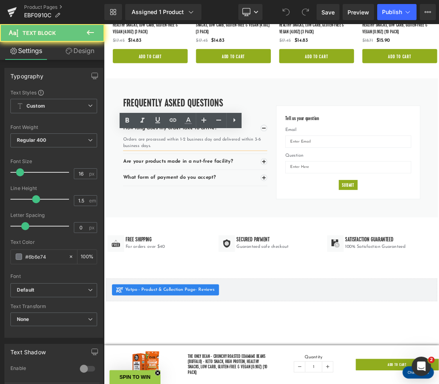
click at [325, 186] on p "Orders are processed within 1-2 business day and delivered within 3-6 business …" at bounding box center [236, 195] width 209 height 19
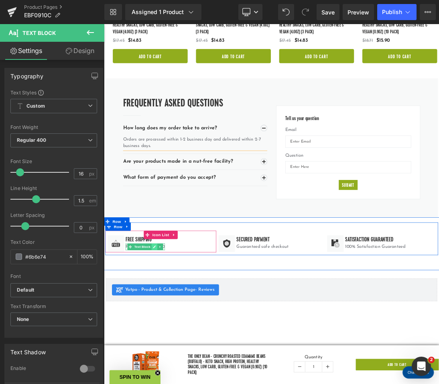
click at [175, 344] on icon at bounding box center [177, 346] width 4 height 5
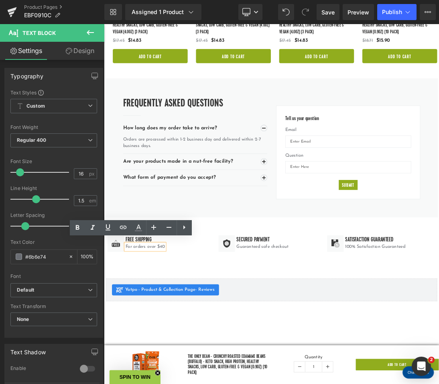
click at [186, 343] on p "For orders over $40" at bounding box center [163, 347] width 57 height 10
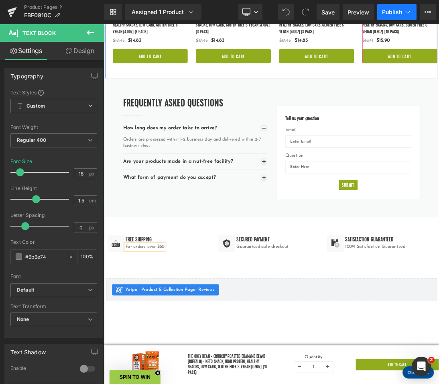
click at [396, 14] on span "Publish" at bounding box center [392, 12] width 20 height 6
